Goal: Information Seeking & Learning: Understand process/instructions

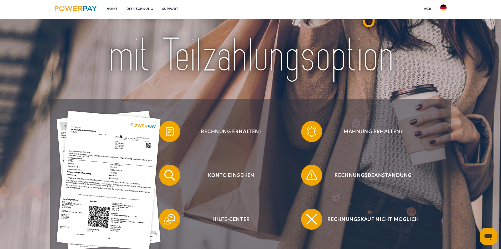
scroll to position [79, 0]
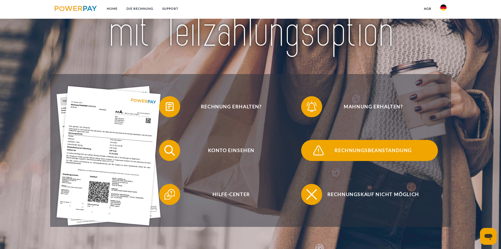
click at [358, 151] on span "Rechnungsbeanstandung" at bounding box center [373, 150] width 129 height 21
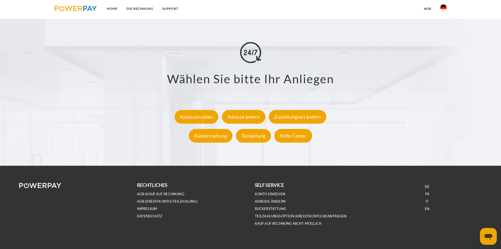
scroll to position [969, 0]
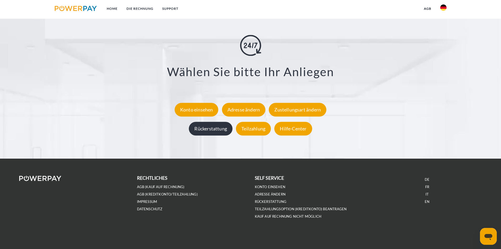
click at [219, 127] on div "Rückerstattung" at bounding box center [211, 129] width 44 height 14
click at [289, 128] on div "Hilfe-Center" at bounding box center [293, 129] width 38 height 14
click at [222, 127] on div "Rückerstattung" at bounding box center [211, 129] width 44 height 14
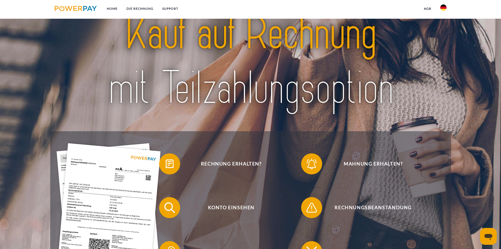
scroll to position [0, 0]
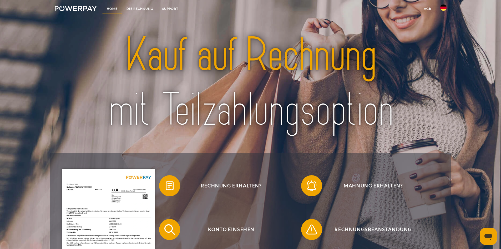
click at [109, 8] on link "Home" at bounding box center [112, 8] width 20 height 9
drag, startPoint x: 436, startPoint y: 31, endPoint x: 331, endPoint y: 13, distance: 106.5
click at [331, 13] on nav "Home DIE RECHNUNG SUPPORT agb" at bounding box center [250, 9] width 501 height 19
click at [441, 6] on img at bounding box center [443, 7] width 6 height 6
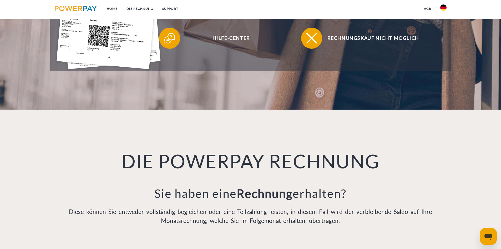
scroll to position [127, 0]
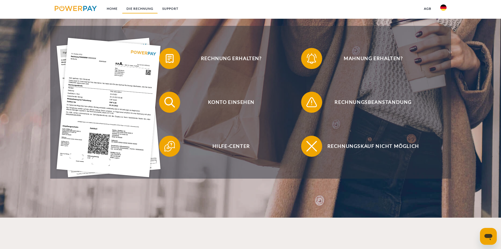
click at [138, 8] on link "DIE RECHNUNG" at bounding box center [140, 8] width 36 height 9
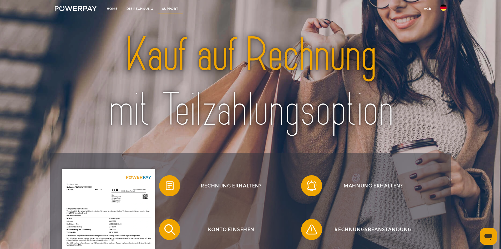
click at [170, 8] on link "SUPPORT" at bounding box center [170, 8] width 25 height 9
click at [76, 8] on img at bounding box center [76, 8] width 42 height 5
click at [108, 8] on link "Home" at bounding box center [112, 8] width 20 height 9
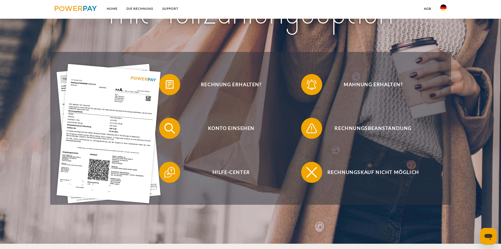
scroll to position [105, 0]
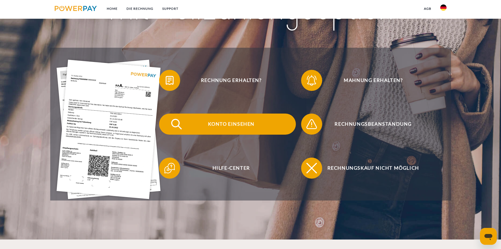
click at [235, 122] on span "Konto einsehen" at bounding box center [231, 123] width 129 height 21
